Goal: Navigation & Orientation: Find specific page/section

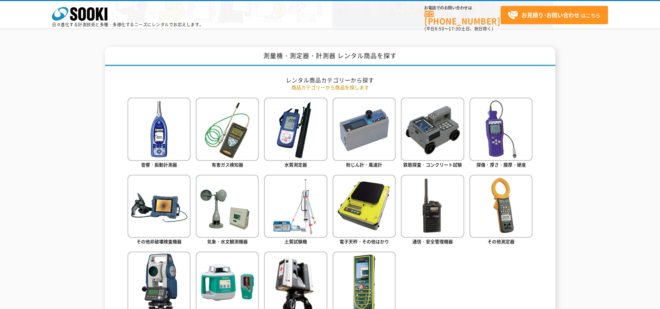
scroll to position [277, 0]
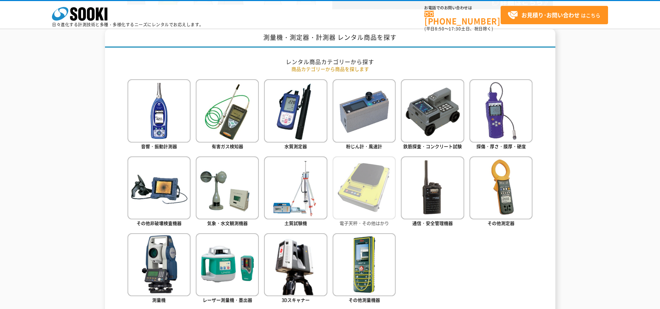
click at [382, 195] on img at bounding box center [363, 188] width 63 height 63
click at [358, 182] on img at bounding box center [363, 188] width 63 height 63
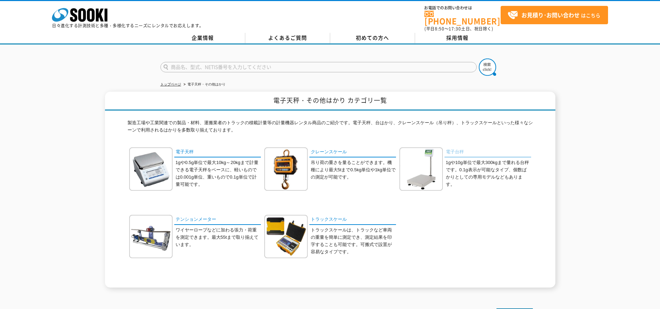
click at [458, 148] on link "電子台秤" at bounding box center [487, 153] width 87 height 10
click at [187, 149] on link "電子天秤" at bounding box center [217, 153] width 87 height 10
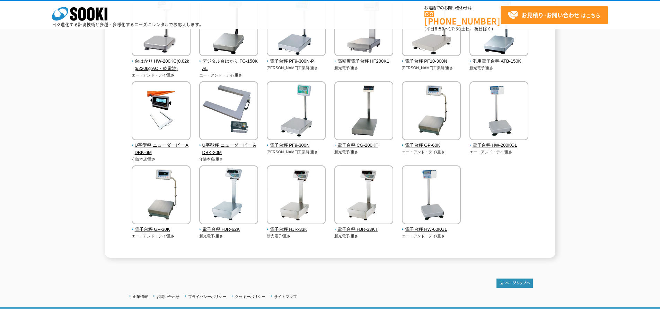
scroll to position [159, 0]
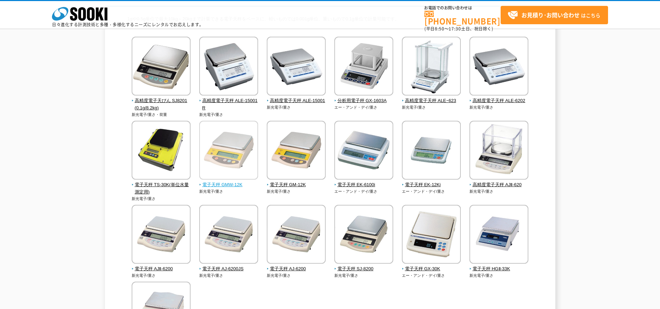
scroll to position [69, 0]
